Goal: Transaction & Acquisition: Purchase product/service

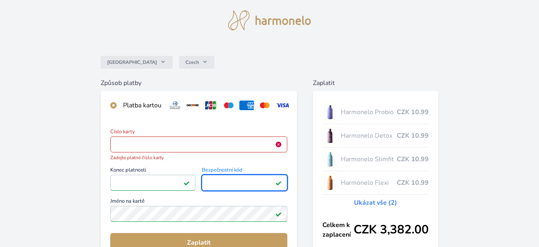
scroll to position [80, 0]
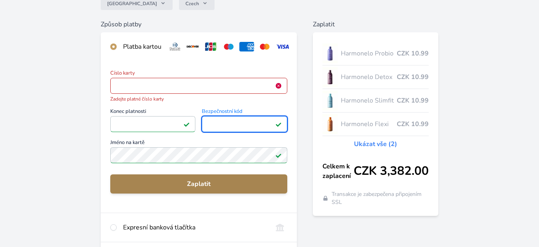
click at [196, 189] on span "Zaplatit" at bounding box center [199, 184] width 164 height 10
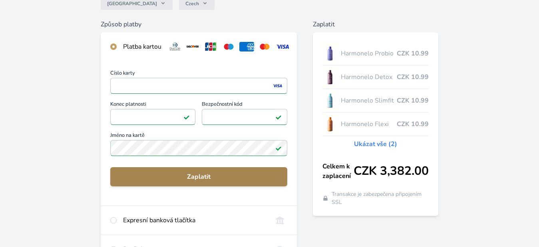
click at [196, 182] on span "Zaplatit" at bounding box center [199, 177] width 164 height 10
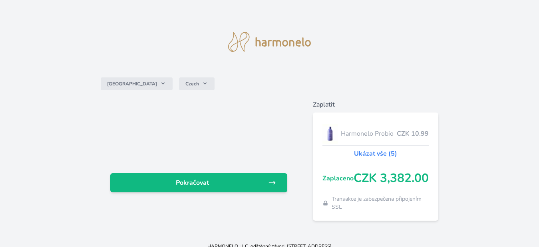
click at [196, 184] on span "Pokračovat" at bounding box center [193, 183] width 152 height 10
